Goal: Information Seeking & Learning: Find specific fact

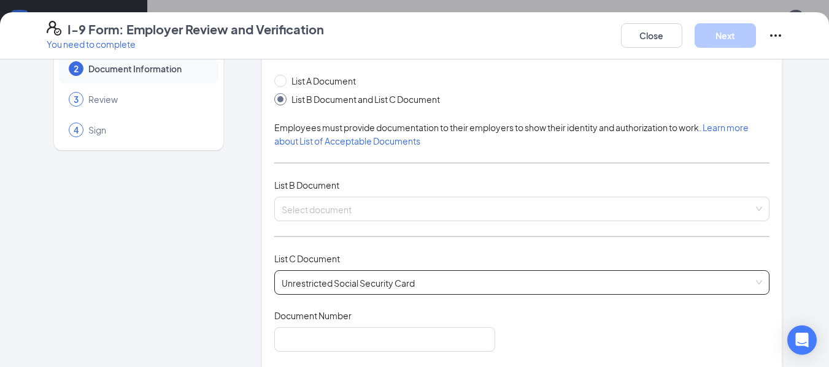
scroll to position [280, 0]
click at [394, 206] on input "search" at bounding box center [518, 206] width 472 height 18
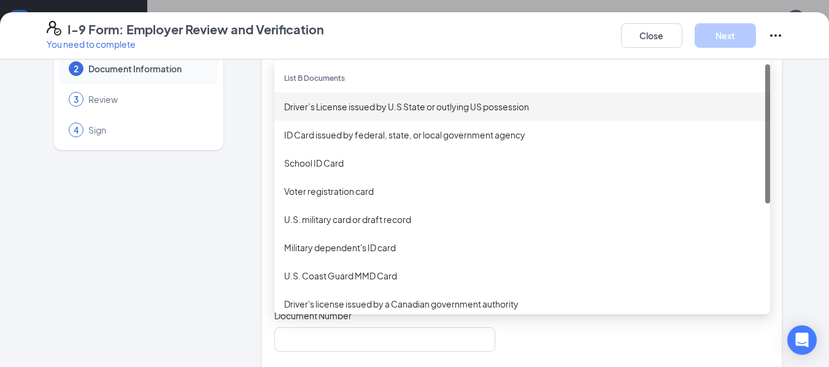
drag, startPoint x: 422, startPoint y: 110, endPoint x: 480, endPoint y: 17, distance: 110.5
click at [423, 110] on div "Driver’s License issued by U.S State or outlying US possession" at bounding box center [522, 106] width 476 height 13
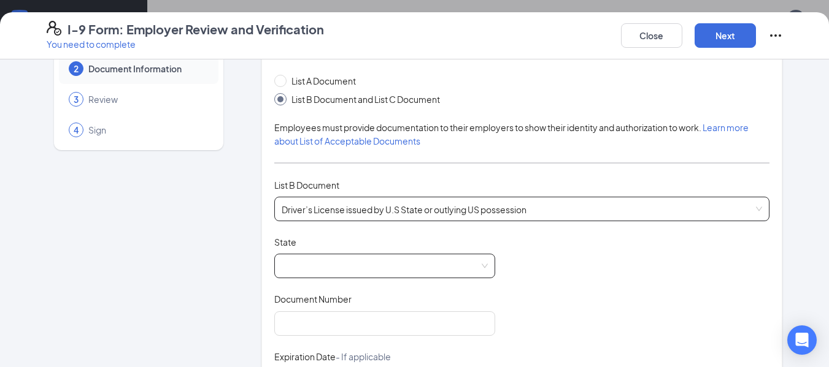
click at [347, 264] on span at bounding box center [385, 266] width 206 height 23
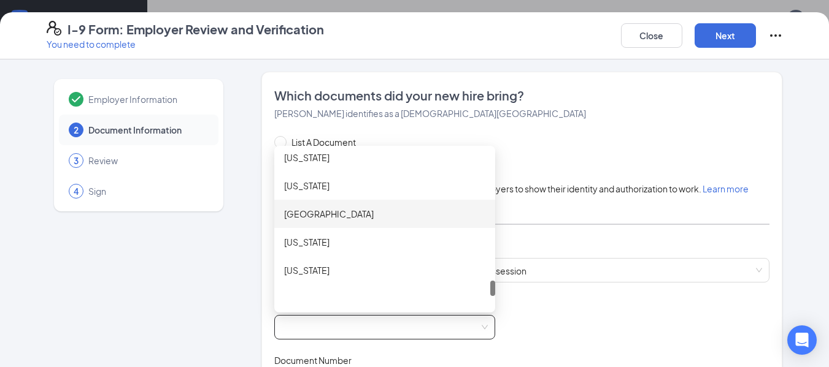
scroll to position [1239, 0]
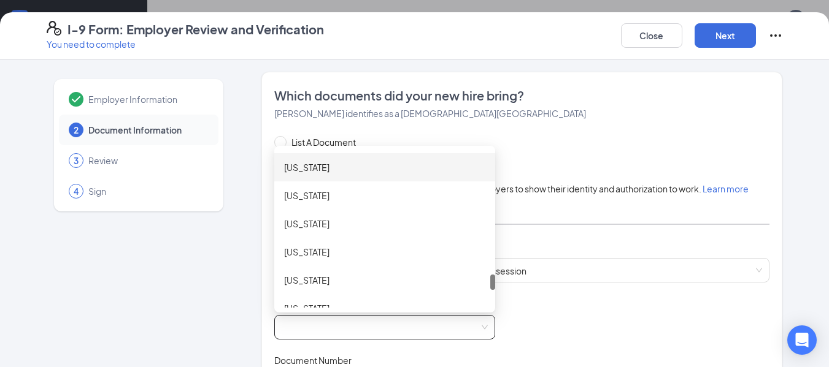
click at [367, 167] on div "[US_STATE]" at bounding box center [384, 167] width 201 height 13
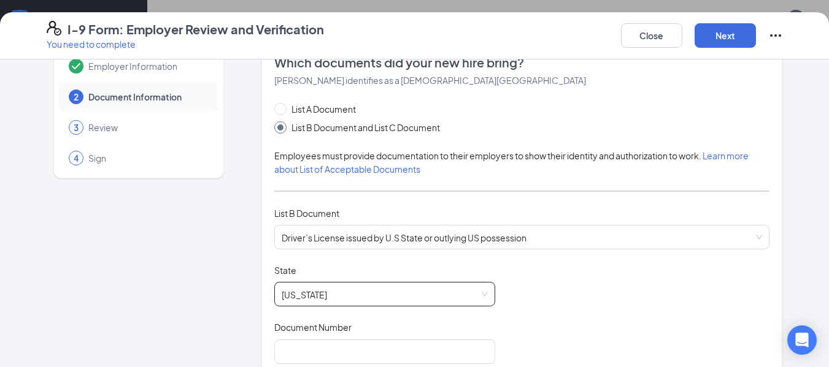
scroll to position [61, 0]
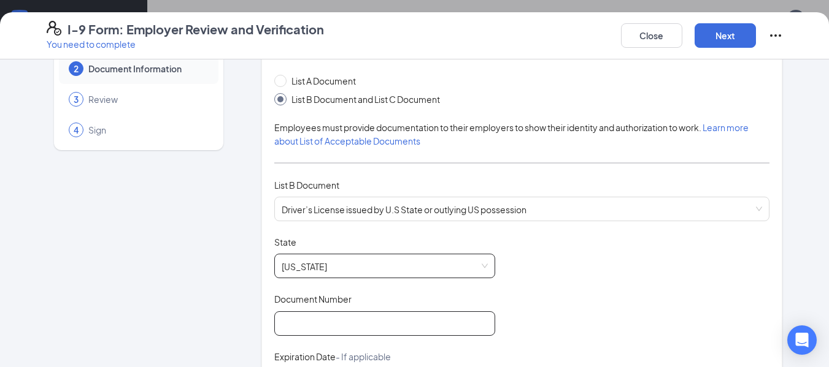
click at [332, 321] on input "Document Number" at bounding box center [384, 324] width 221 height 25
type input "107782552"
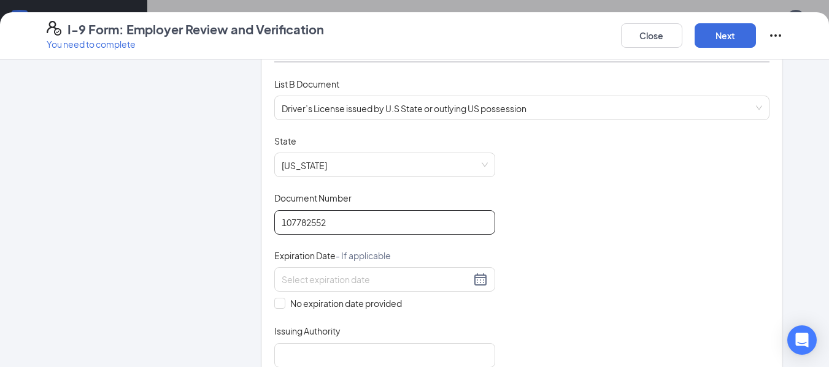
scroll to position [184, 0]
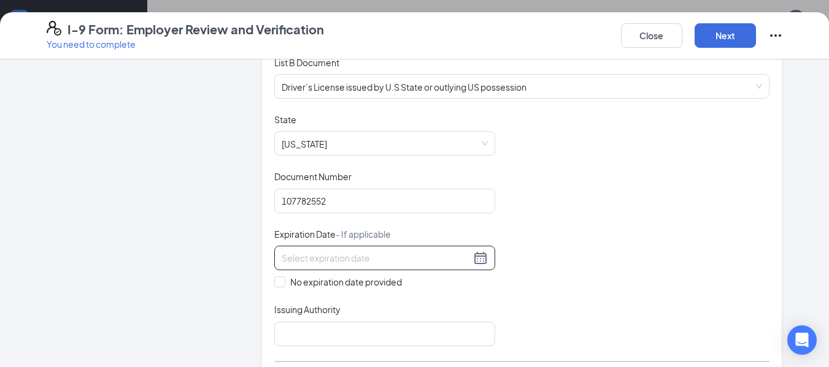
drag, startPoint x: 475, startPoint y: 260, endPoint x: 469, endPoint y: 261, distance: 6.9
click at [476, 260] on div at bounding box center [385, 258] width 206 height 15
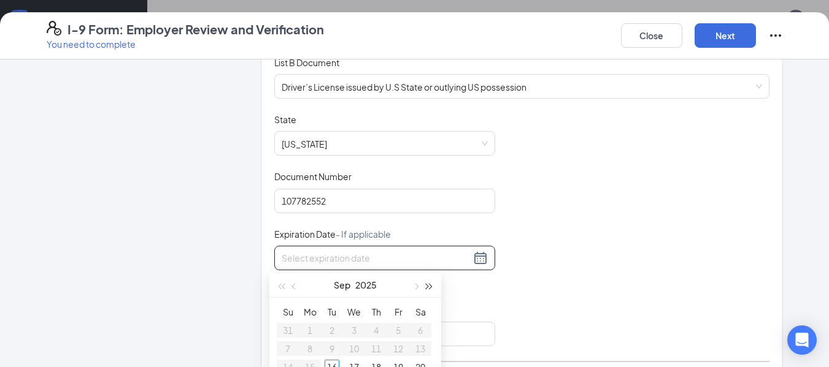
click at [426, 284] on span "button" at bounding box center [429, 287] width 6 height 6
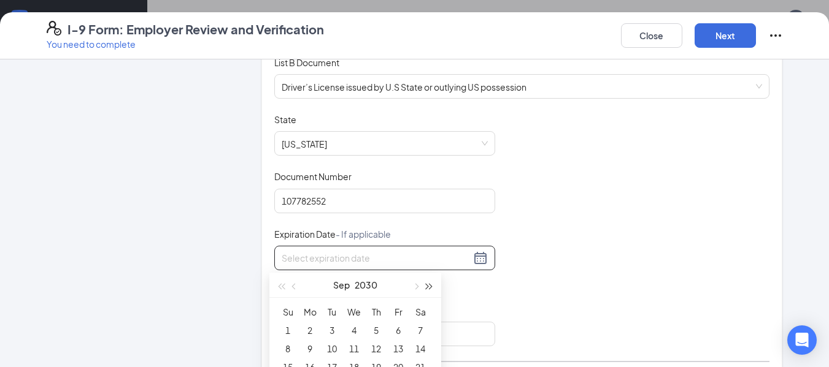
click at [426, 284] on span "button" at bounding box center [429, 287] width 6 height 6
click at [419, 286] on button "button" at bounding box center [414, 285] width 13 height 25
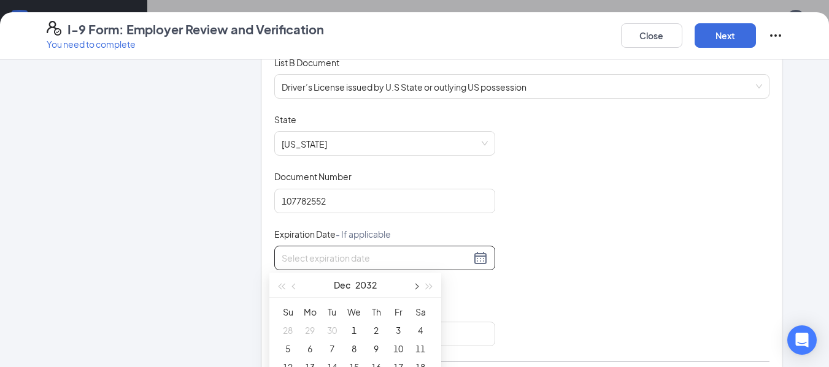
click at [419, 286] on button "button" at bounding box center [414, 285] width 13 height 25
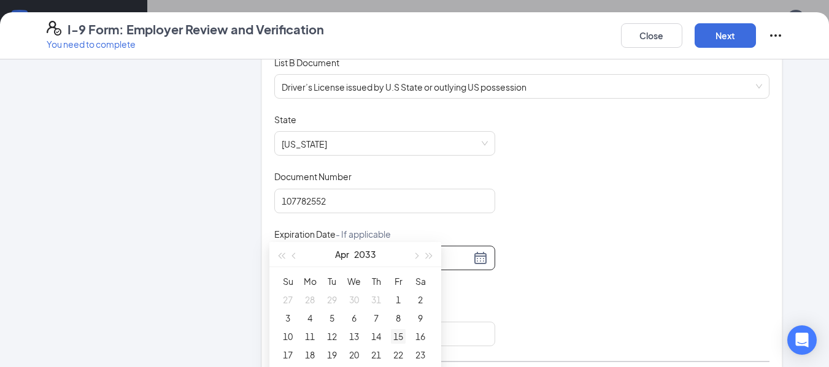
scroll to position [61, 0]
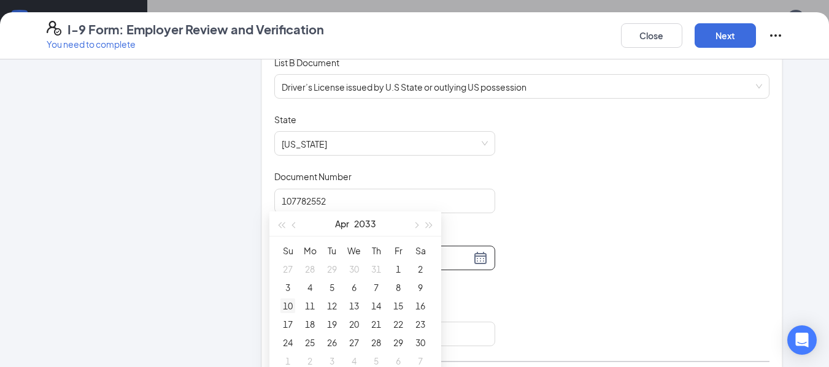
type input "[DATE]"
click at [289, 307] on div "10" at bounding box center [287, 306] width 15 height 15
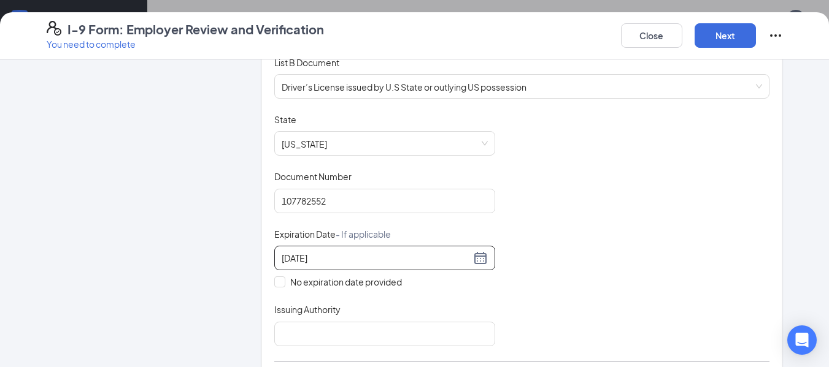
scroll to position [245, 0]
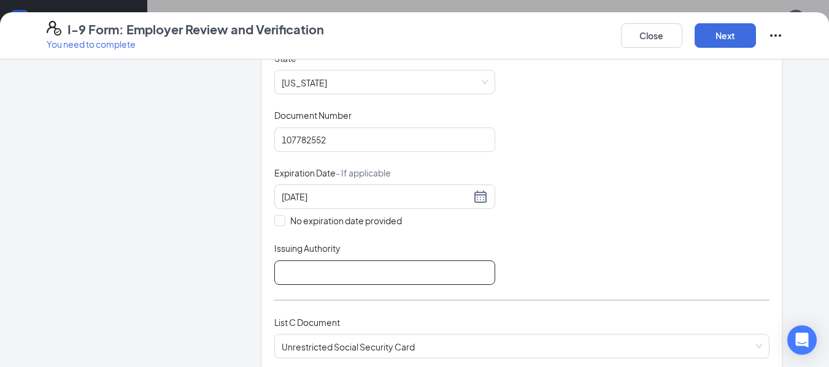
click at [348, 274] on input "Issuing Authority" at bounding box center [384, 273] width 221 height 25
type input "[US_STATE]"
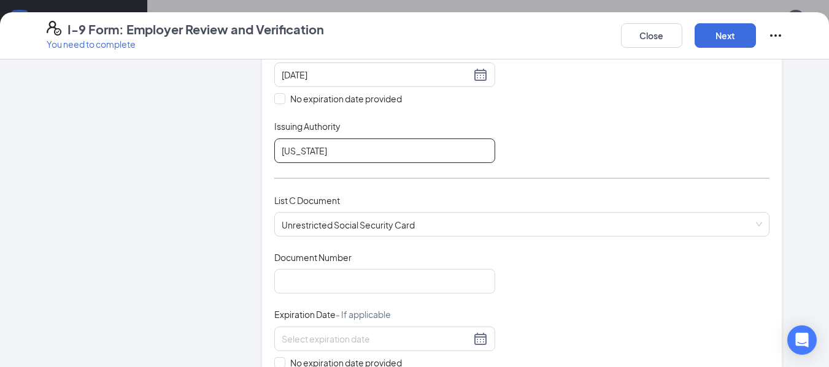
scroll to position [368, 0]
click at [372, 294] on div "Document Title Unrestricted Social Security Card Document Number Expiration Dat…" at bounding box center [522, 338] width 496 height 175
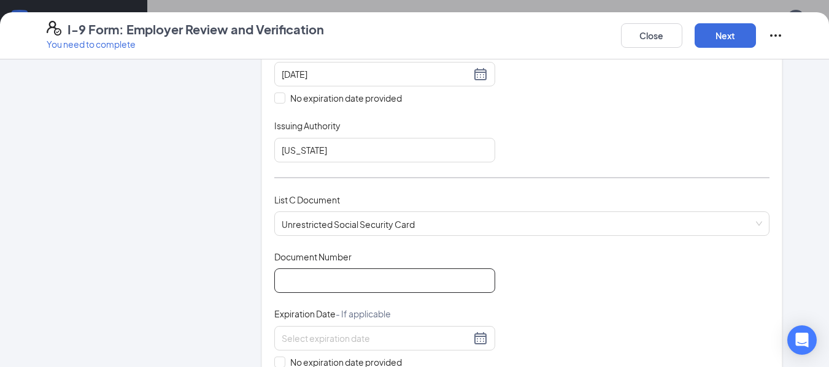
click at [375, 281] on input "Document Number" at bounding box center [384, 281] width 221 height 25
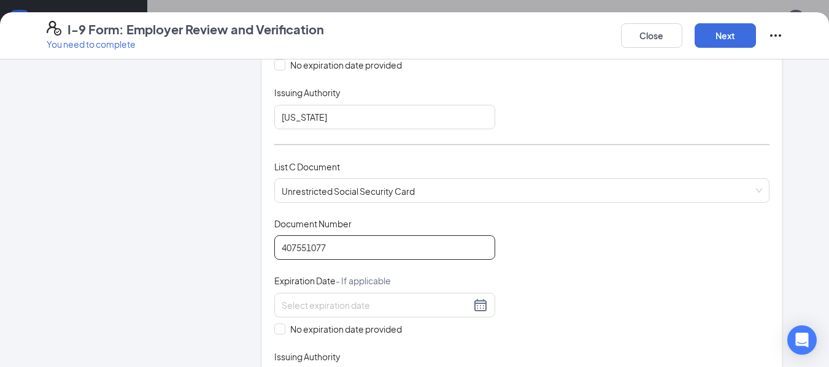
scroll to position [491, 0]
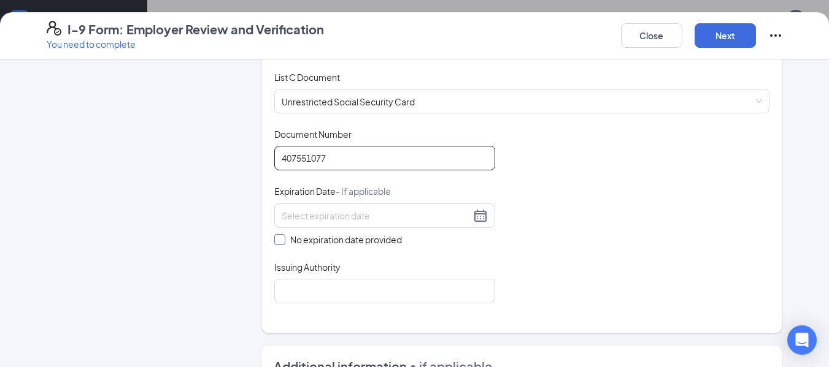
type input "407551077"
click at [274, 240] on input "No expiration date provided" at bounding box center [278, 238] width 9 height 9
checkbox input "true"
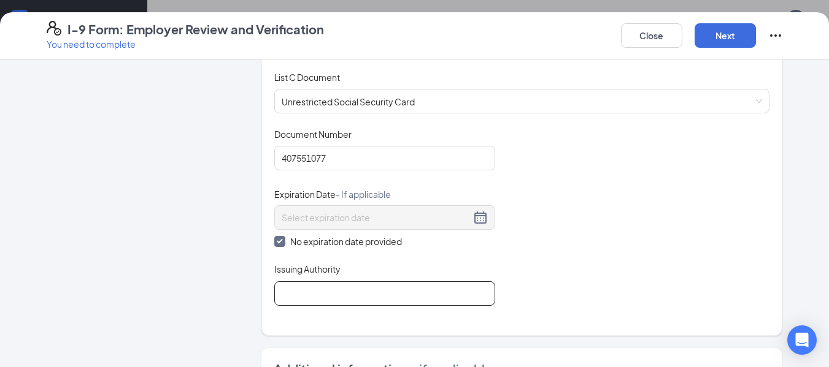
click at [296, 291] on input "Issuing Authority" at bounding box center [384, 294] width 221 height 25
type input "[US_STATE]"
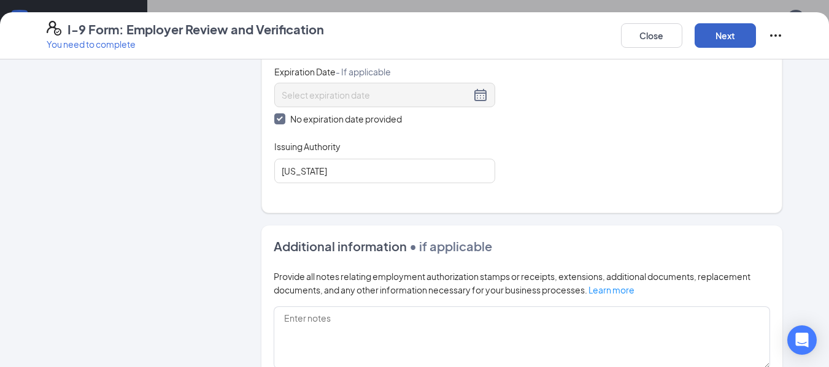
click at [705, 34] on button "Next" at bounding box center [724, 35] width 61 height 25
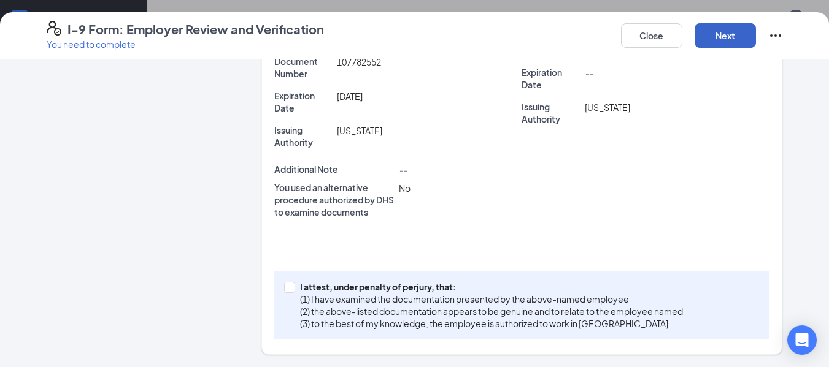
scroll to position [397, 0]
click at [407, 322] on p "(3) to the best of my knowledge, the employee is authorized to work in [GEOGRAP…" at bounding box center [491, 324] width 383 height 12
click at [293, 291] on input "I attest, under penalty of [PERSON_NAME], that: (1) I have examined the documen…" at bounding box center [288, 286] width 9 height 9
checkbox input "true"
click at [730, 29] on button "Next" at bounding box center [724, 35] width 61 height 25
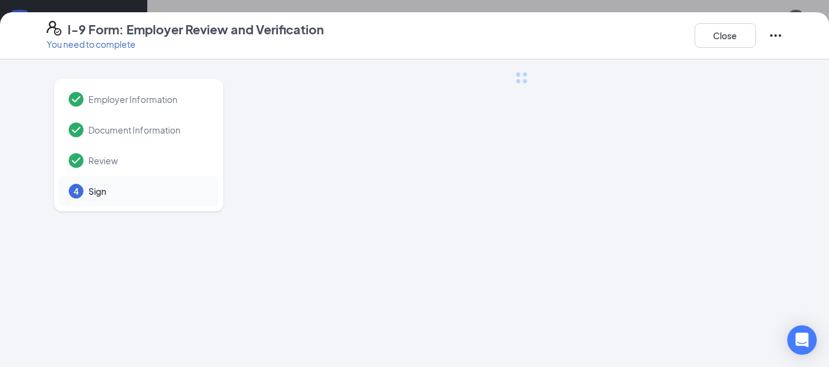
scroll to position [0, 0]
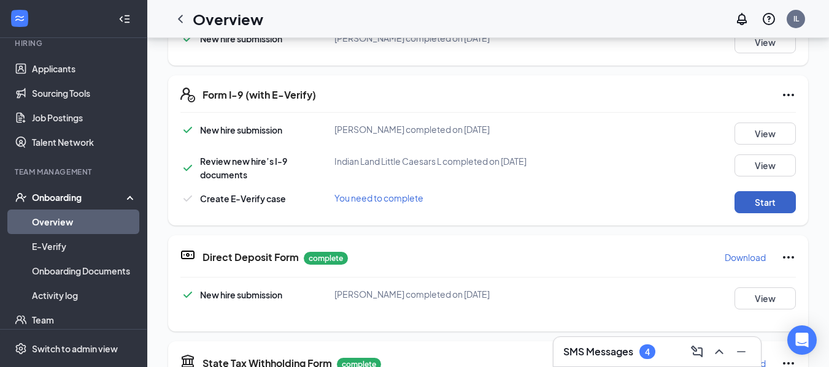
click at [754, 199] on button "Start" at bounding box center [764, 202] width 61 height 22
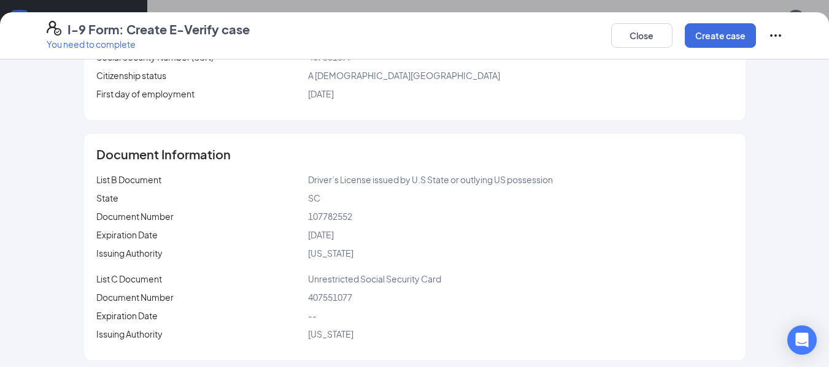
scroll to position [239, 0]
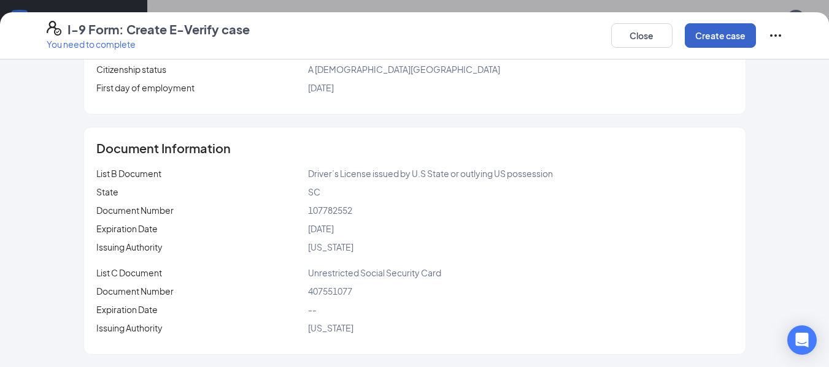
click at [705, 37] on button "Create case" at bounding box center [719, 35] width 71 height 25
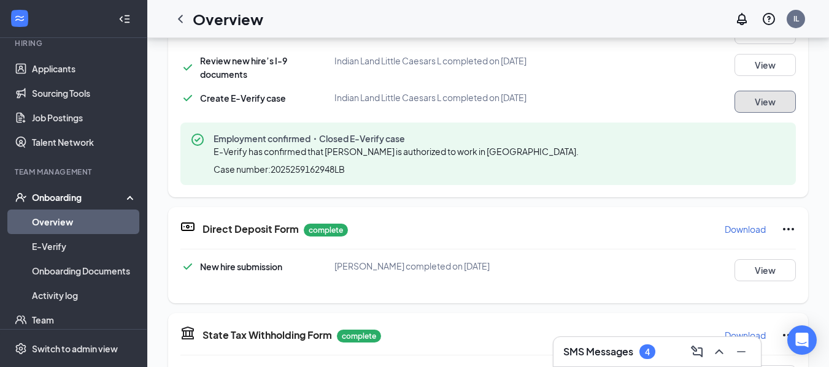
scroll to position [280, 0]
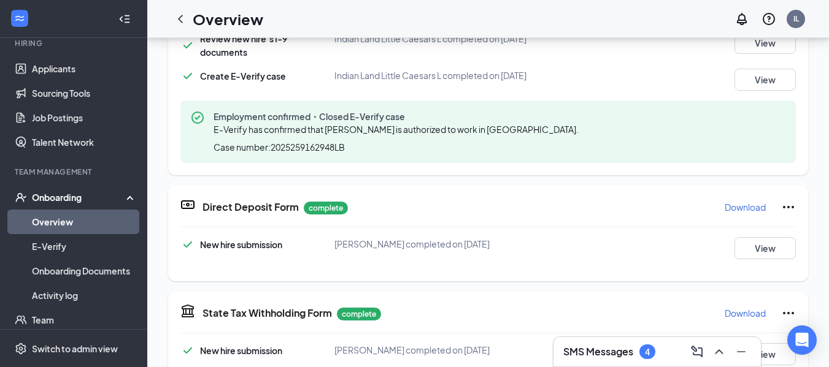
click at [635, 343] on div "SMS Messages 4" at bounding box center [657, 352] width 188 height 20
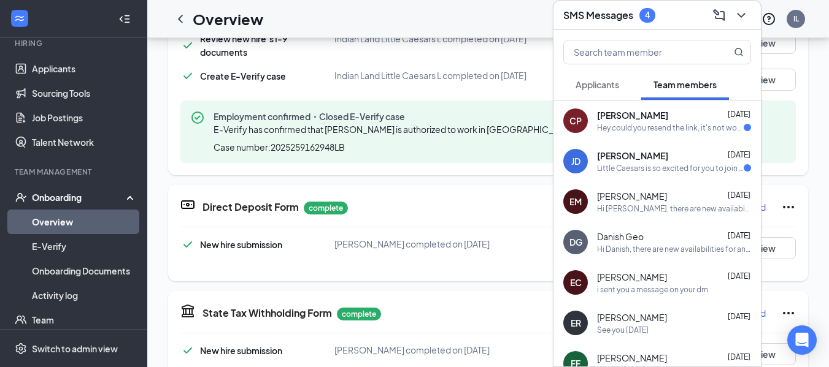
click at [677, 120] on div "[PERSON_NAME] [DATE]" at bounding box center [674, 115] width 154 height 12
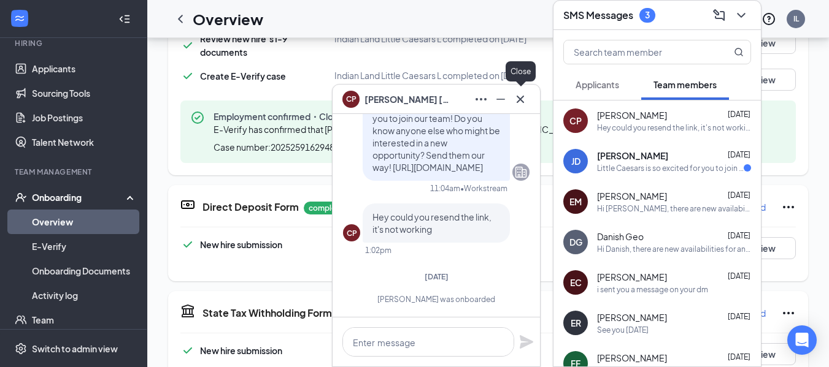
click at [522, 97] on icon "Cross" at bounding box center [519, 98] width 7 height 7
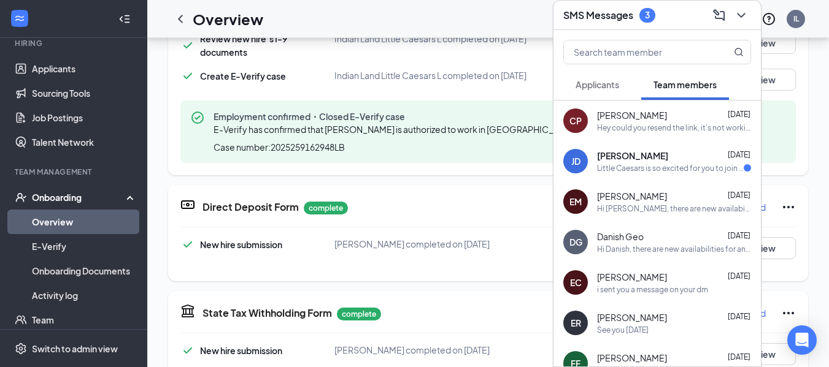
click at [661, 158] on div "[PERSON_NAME] [DATE]" at bounding box center [674, 156] width 154 height 12
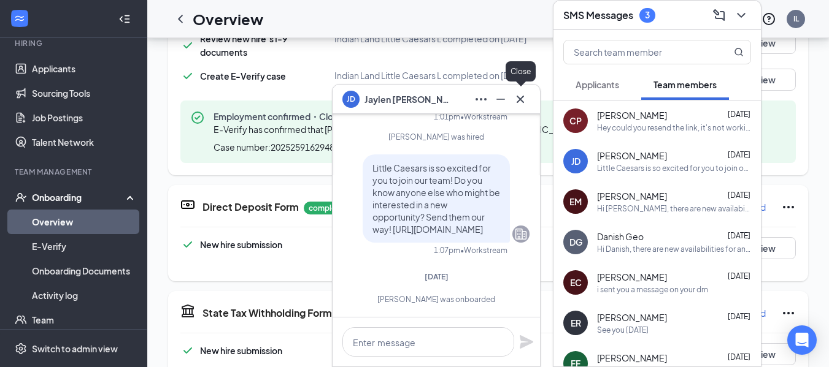
click at [525, 101] on icon "Cross" at bounding box center [520, 99] width 15 height 15
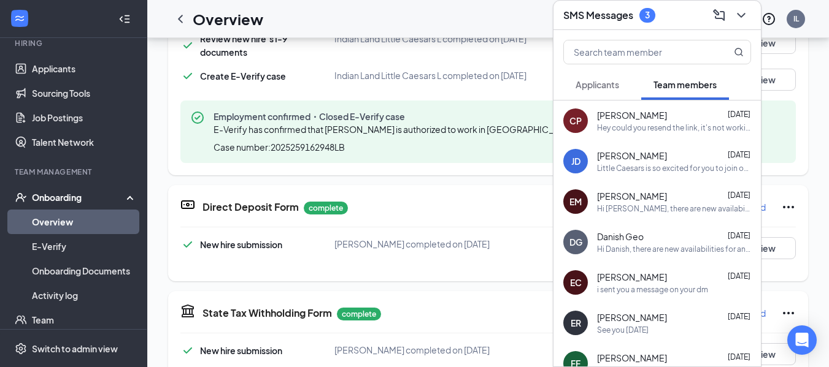
click at [650, 291] on div "i sent you a message on your dm" at bounding box center [652, 290] width 111 height 10
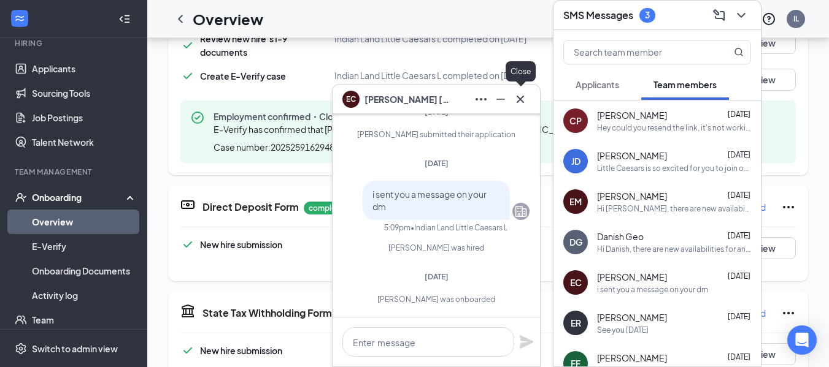
click at [519, 96] on icon "Cross" at bounding box center [520, 99] width 15 height 15
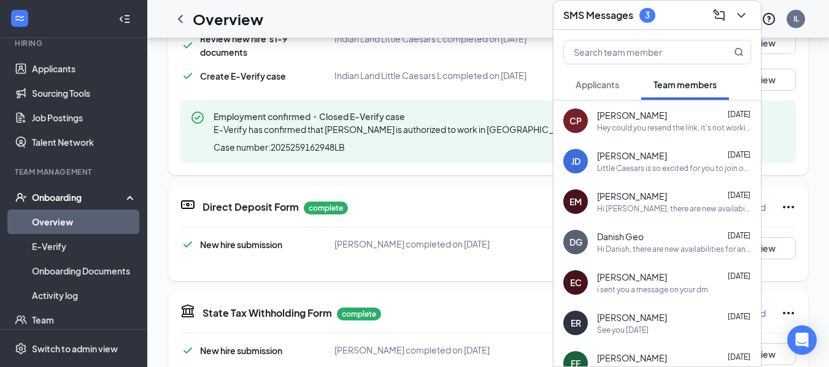
click at [604, 85] on span "Applicants" at bounding box center [597, 84] width 44 height 11
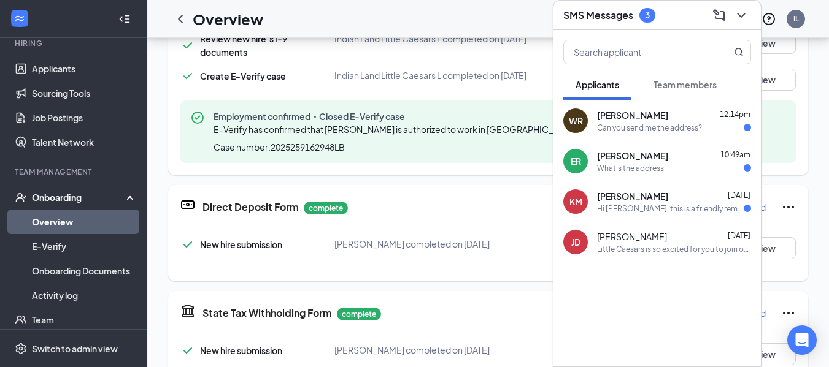
click at [706, 84] on span "Team members" at bounding box center [684, 84] width 63 height 11
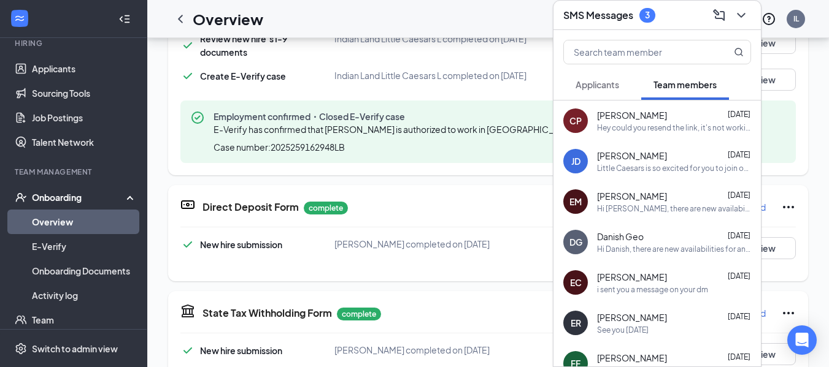
click at [615, 91] on button "Applicants" at bounding box center [597, 84] width 68 height 31
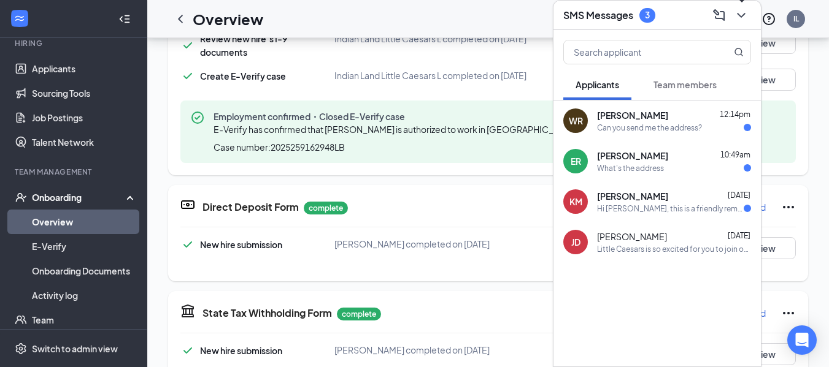
click at [749, 15] on button at bounding box center [741, 16] width 20 height 20
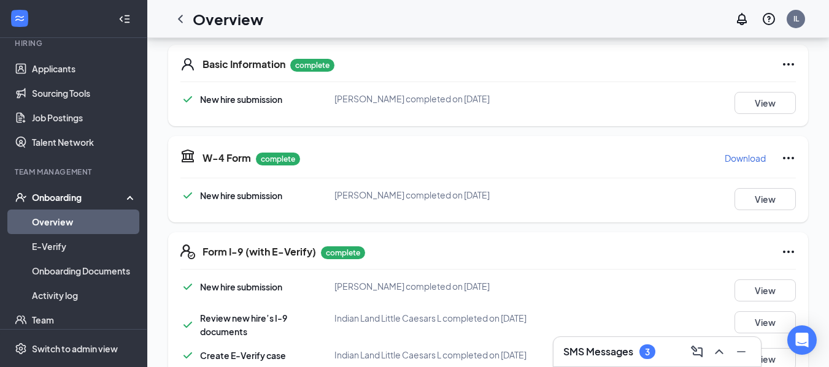
scroll to position [0, 0]
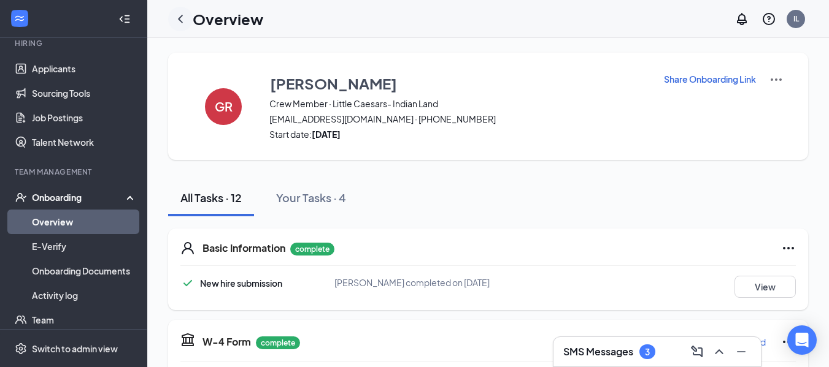
click at [182, 18] on icon "ChevronLeft" at bounding box center [180, 19] width 15 height 15
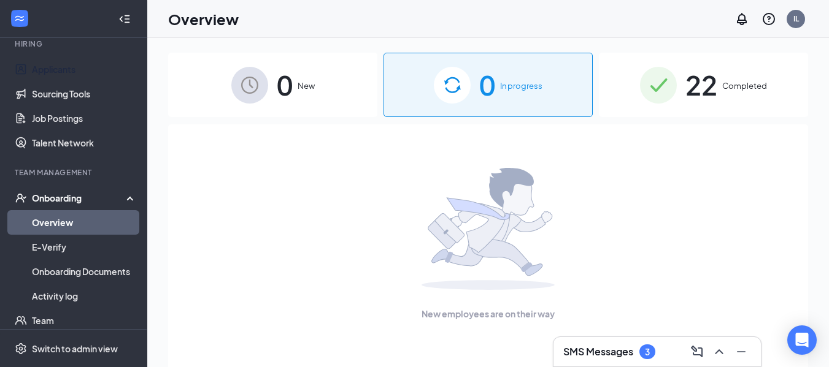
scroll to position [123, 0]
click at [706, 83] on span "22" at bounding box center [701, 85] width 32 height 42
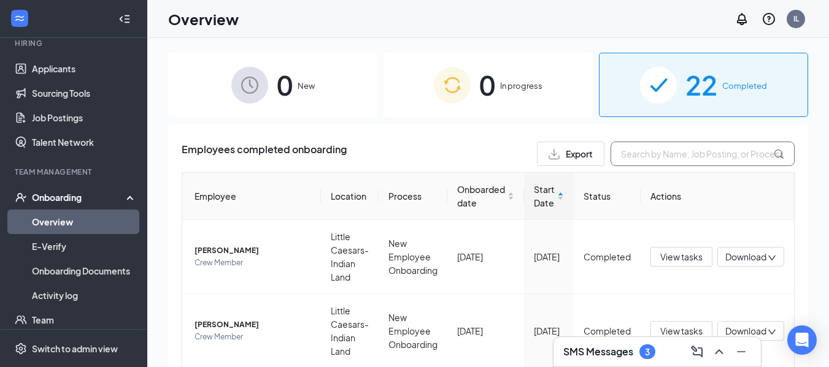
click at [627, 154] on input "text" at bounding box center [702, 154] width 184 height 25
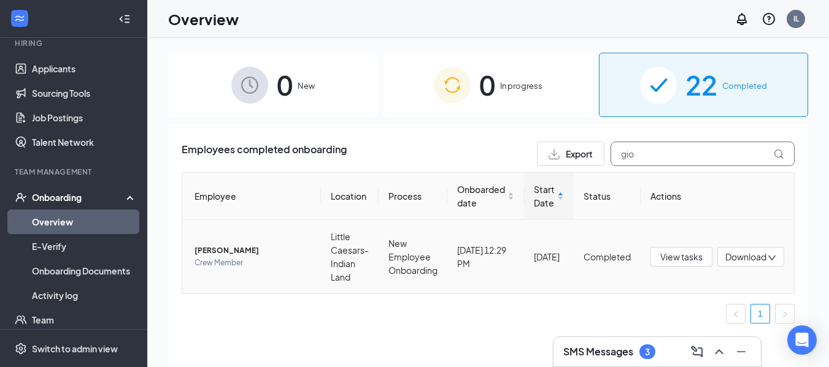
type input "gio"
click at [237, 250] on span "[PERSON_NAME]" at bounding box center [252, 251] width 117 height 12
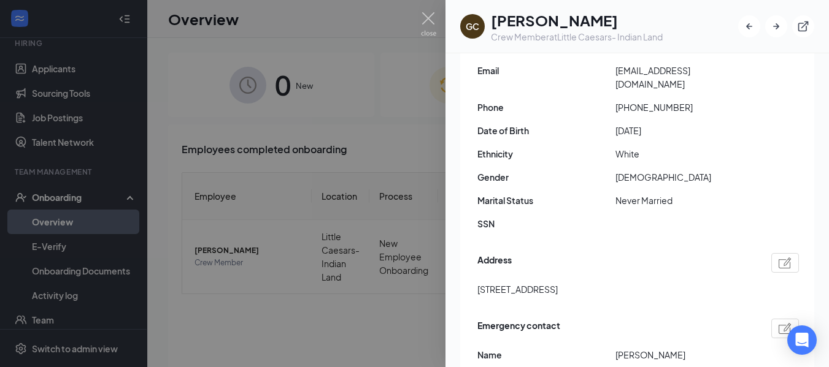
scroll to position [245, 0]
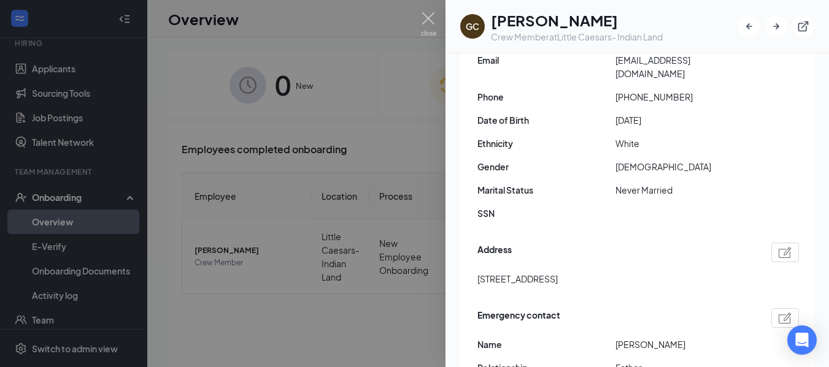
drag, startPoint x: 475, startPoint y: 265, endPoint x: 580, endPoint y: 274, distance: 105.2
click at [580, 274] on div "Employment confirmed・Closed E-Verify case E-Verify has confirmed that [PERSON_N…" at bounding box center [637, 184] width 354 height 551
copy span "[STREET_ADDRESS]"
drag, startPoint x: 626, startPoint y: 80, endPoint x: 684, endPoint y: 86, distance: 58.6
click at [684, 90] on span "[PHONE_NUMBER]" at bounding box center [684, 96] width 138 height 13
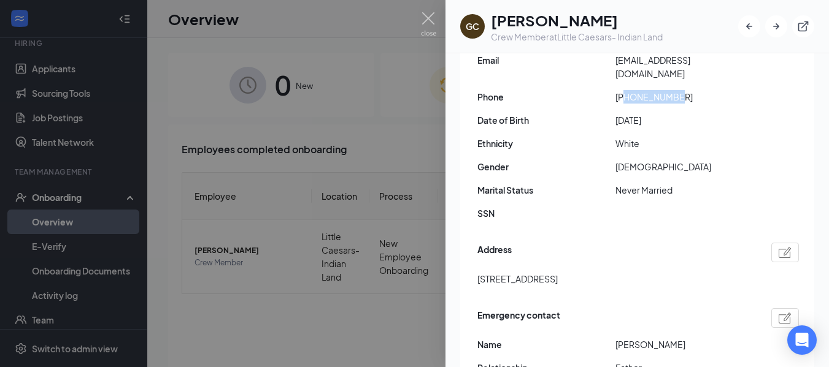
copy span "7047742240"
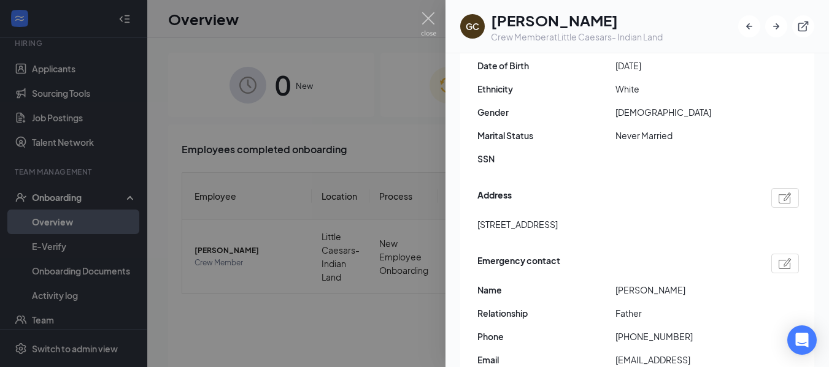
scroll to position [307, 0]
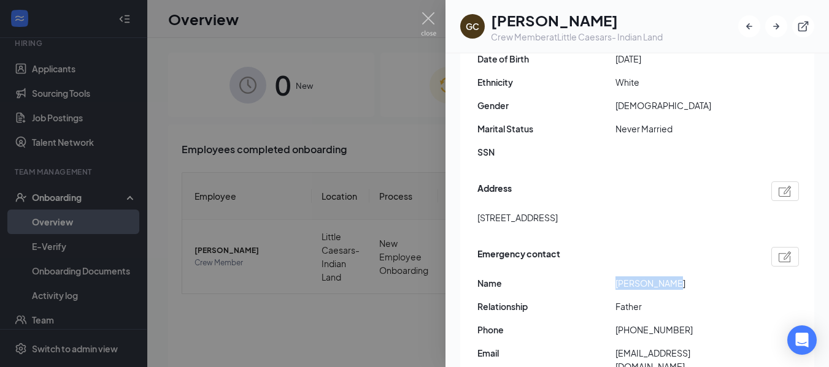
drag, startPoint x: 614, startPoint y: 271, endPoint x: 713, endPoint y: 270, distance: 99.4
click at [713, 277] on div "Name [PERSON_NAME]" at bounding box center [637, 283] width 321 height 13
copy div "[PERSON_NAME]"
drag, startPoint x: 624, startPoint y: 318, endPoint x: 726, endPoint y: 304, distance: 102.1
click at [726, 304] on div "Emergency contact Name [PERSON_NAME] Relationship Father Phone [PHONE_NUMBER] E…" at bounding box center [637, 313] width 321 height 139
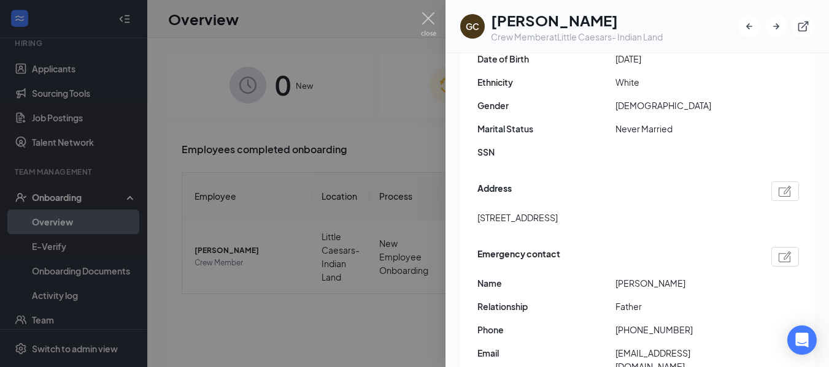
click at [690, 323] on span "[PHONE_NUMBER]" at bounding box center [684, 329] width 138 height 13
drag, startPoint x: 626, startPoint y: 315, endPoint x: 711, endPoint y: 306, distance: 86.4
click at [711, 306] on div "Emergency contact Name [PERSON_NAME] Relationship Father Phone [PHONE_NUMBER] E…" at bounding box center [637, 313] width 321 height 139
copy span "3053359859"
